Goal: Task Accomplishment & Management: Manage account settings

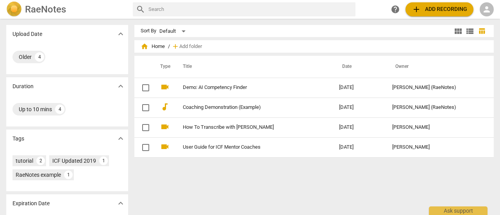
click at [487, 9] on span "person" at bounding box center [486, 9] width 9 height 9
click at [480, 18] on li "Login" at bounding box center [480, 18] width 28 height 19
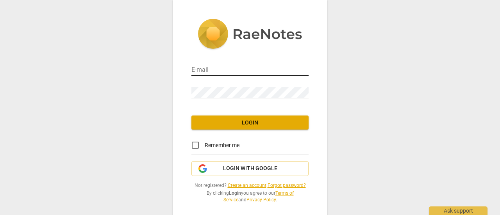
click at [265, 66] on input "email" at bounding box center [249, 70] width 117 height 11
type input "[EMAIL_ADDRESS][DOMAIN_NAME]"
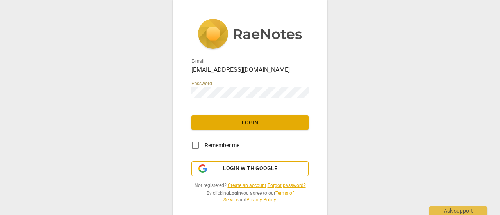
click at [216, 169] on span "Login with Google" at bounding box center [250, 169] width 104 height 8
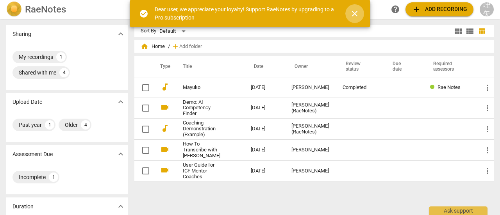
click at [353, 15] on span "close" at bounding box center [354, 13] width 9 height 9
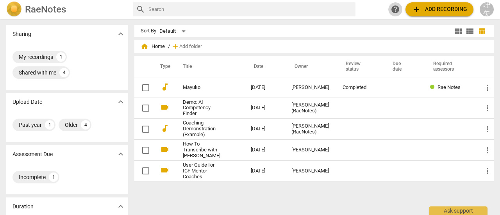
click at [392, 10] on span "help" at bounding box center [394, 9] width 9 height 9
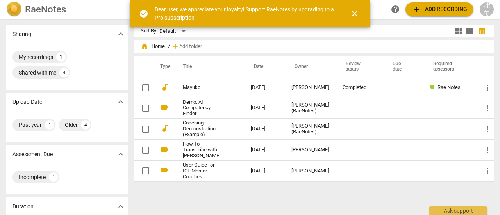
click at [354, 16] on span "close" at bounding box center [354, 13] width 9 height 9
